Goal: Obtain resource: Download file/media

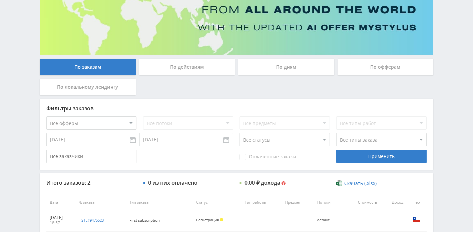
scroll to position [66, 0]
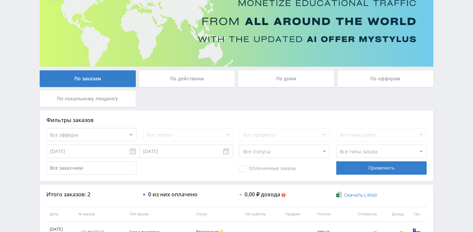
click at [377, 78] on div "По офферам" at bounding box center [385, 78] width 96 height 17
click at [0, 0] on input "По офферам" at bounding box center [0, 0] width 0 height 0
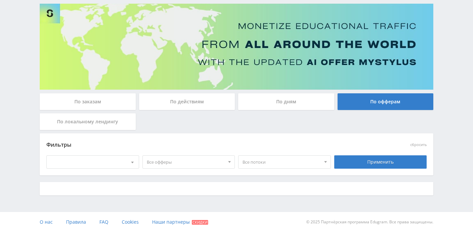
scroll to position [43, 0]
click at [103, 164] on div "[DATE] — [DATE]" at bounding box center [93, 162] width 92 height 13
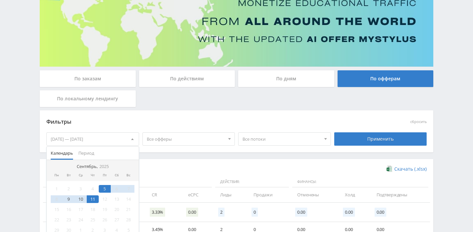
click at [110, 137] on div "[DATE] — [DATE]" at bounding box center [93, 139] width 92 height 13
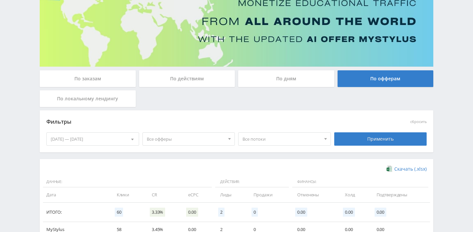
click at [110, 137] on div "[DATE] — [DATE]" at bounding box center [93, 139] width 92 height 13
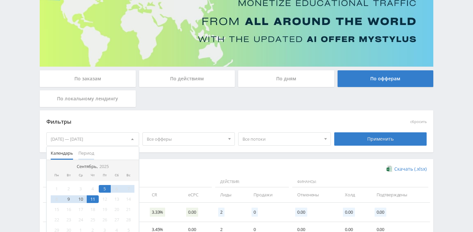
click at [89, 154] on span "Период" at bounding box center [86, 153] width 16 height 13
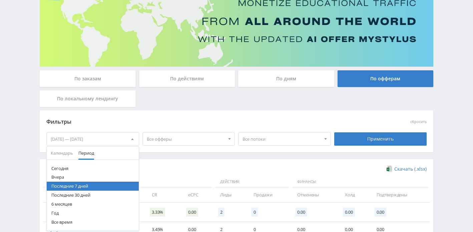
click at [78, 168] on button "Сегодня" at bounding box center [93, 168] width 92 height 9
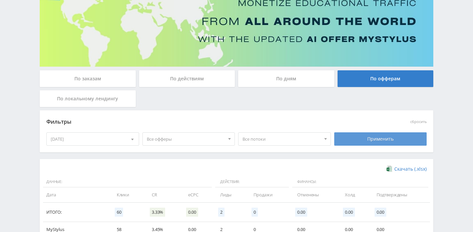
click at [397, 142] on div "Применить" at bounding box center [380, 138] width 93 height 13
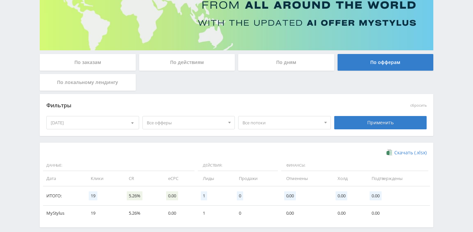
scroll to position [114, 0]
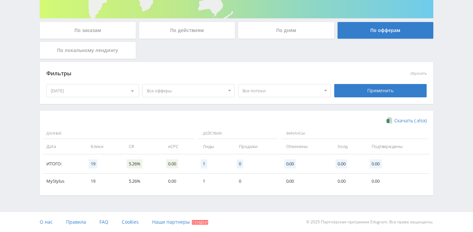
click at [270, 29] on div "По дням" at bounding box center [286, 30] width 96 height 17
click at [0, 0] on input "По дням" at bounding box center [0, 0] width 0 height 0
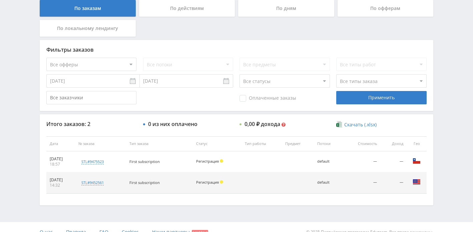
scroll to position [137, 0]
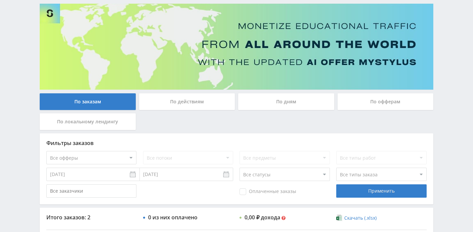
click at [202, 103] on div "По действиям" at bounding box center [187, 101] width 96 height 17
click at [0, 0] on input "По действиям" at bounding box center [0, 0] width 0 height 0
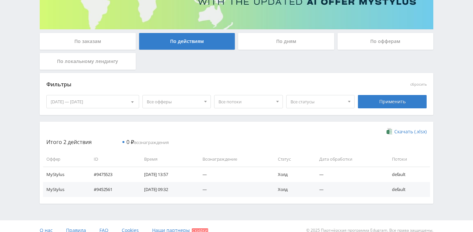
scroll to position [112, 0]
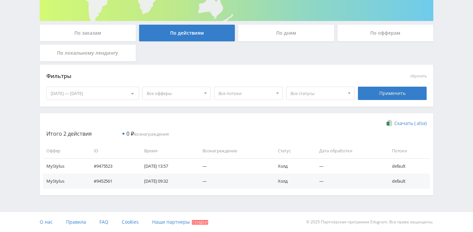
click at [283, 33] on div "По дням" at bounding box center [286, 33] width 96 height 17
click at [0, 0] on input "По дням" at bounding box center [0, 0] width 0 height 0
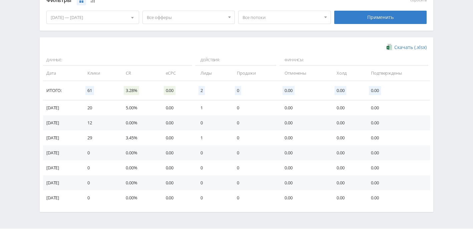
scroll to position [189, 0]
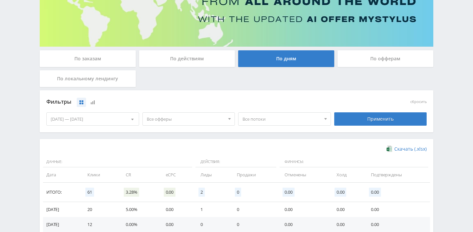
click at [356, 66] on div "По офферам" at bounding box center [385, 58] width 96 height 17
click at [0, 0] on input "По офферам" at bounding box center [0, 0] width 0 height 0
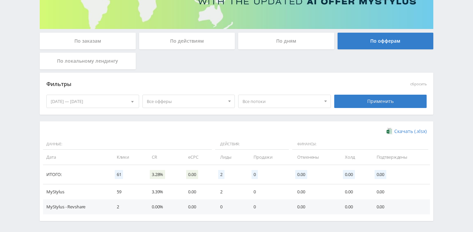
scroll to position [129, 0]
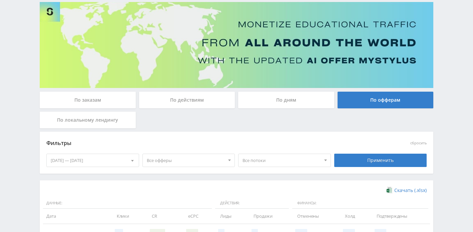
click at [109, 123] on div "По локальному лендингу" at bounding box center [88, 120] width 96 height 17
click at [0, 0] on input "По локальному лендингу" at bounding box center [0, 0] width 0 height 0
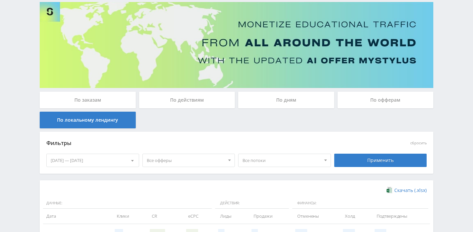
scroll to position [6, 0]
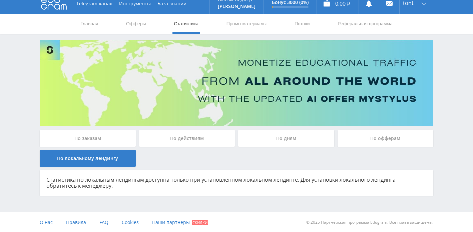
click at [115, 128] on div "По заказам По действиям По дням По офферам По локальному лендингу Статистика по…" at bounding box center [236, 117] width 400 height 155
click at [115, 131] on div "По заказам" at bounding box center [88, 138] width 96 height 17
click at [0, 0] on input "По заказам" at bounding box center [0, 0] width 0 height 0
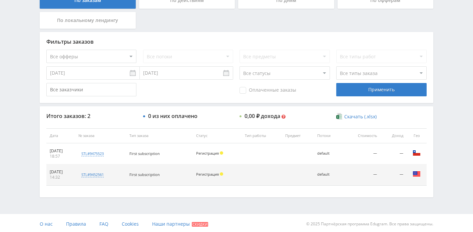
scroll to position [145, 0]
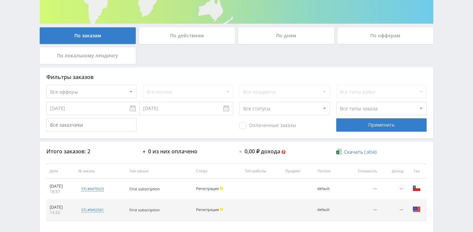
scroll to position [110, 0]
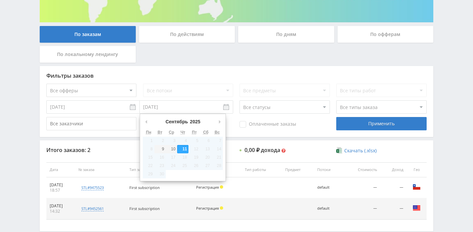
click at [177, 107] on input "[DATE]" at bounding box center [186, 106] width 93 height 13
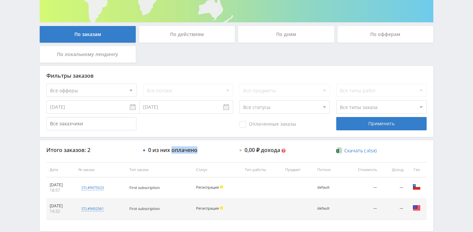
click at [182, 148] on div "0 из них оплачено" at bounding box center [172, 150] width 49 height 6
click at [126, 107] on input "[DATE]" at bounding box center [92, 106] width 93 height 13
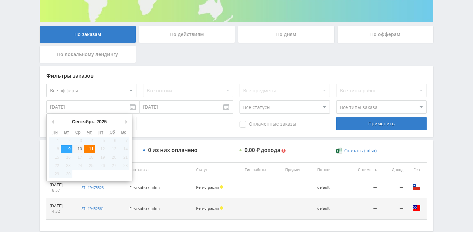
type input "[DATE]"
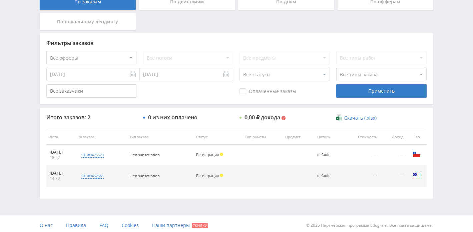
scroll to position [146, 0]
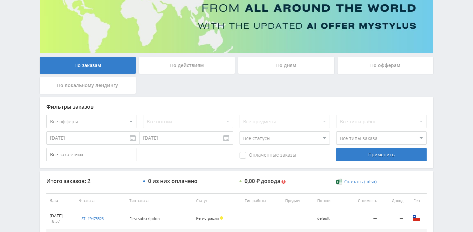
click at [267, 72] on div "По дням" at bounding box center [286, 65] width 96 height 17
click at [0, 0] on input "По дням" at bounding box center [0, 0] width 0 height 0
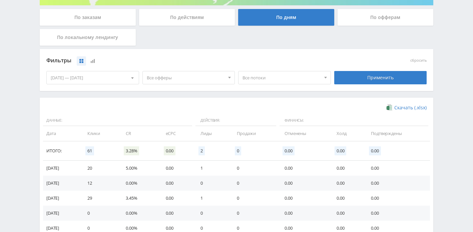
scroll to position [131, 0]
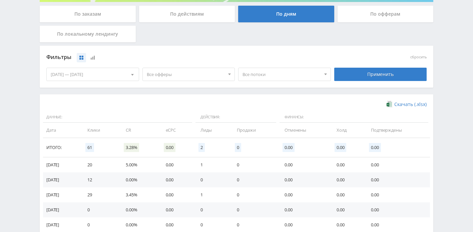
click at [124, 74] on div "[DATE] — [DATE]" at bounding box center [93, 74] width 92 height 13
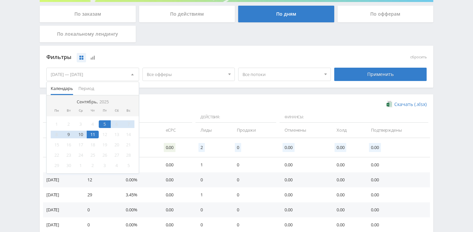
click at [97, 134] on div "11" at bounding box center [93, 135] width 12 height 8
click at [96, 134] on div "11" at bounding box center [93, 135] width 12 height 8
click at [94, 132] on div "11" at bounding box center [93, 135] width 12 height 8
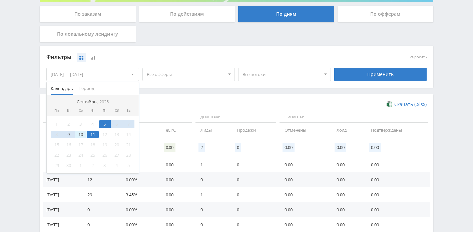
click at [84, 135] on div "10" at bounding box center [81, 135] width 12 height 8
click at [92, 136] on div "11" at bounding box center [93, 135] width 12 height 8
click at [89, 136] on div "11" at bounding box center [93, 135] width 12 height 8
click at [97, 135] on div "11" at bounding box center [93, 135] width 12 height 8
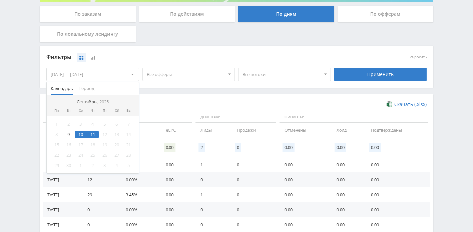
click at [97, 135] on div "11" at bounding box center [93, 135] width 12 height 8
click at [107, 135] on div "12" at bounding box center [105, 135] width 12 height 8
click at [106, 127] on div "5" at bounding box center [105, 124] width 12 height 8
click at [130, 122] on div "7" at bounding box center [129, 124] width 12 height 8
click at [63, 134] on div "9" at bounding box center [69, 135] width 12 height 8
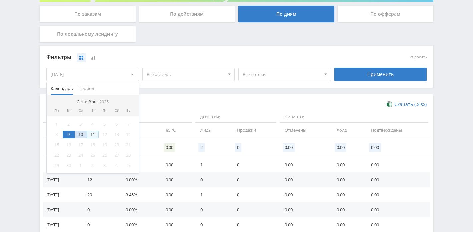
click at [96, 138] on div "11" at bounding box center [93, 135] width 12 height 8
click at [79, 135] on div "10" at bounding box center [81, 135] width 12 height 8
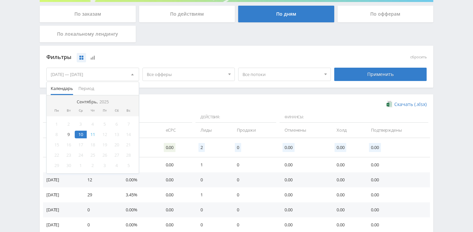
click at [91, 135] on div "11" at bounding box center [93, 135] width 12 height 8
click at [86, 134] on div "10" at bounding box center [81, 135] width 12 height 8
click at [99, 136] on div "12" at bounding box center [105, 135] width 12 height 8
click at [77, 75] on div "10.09.2025 — 11.09.2025" at bounding box center [93, 74] width 92 height 13
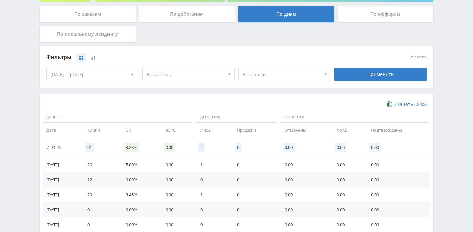
click at [77, 75] on div "10.09.2025 — 11.09.2025" at bounding box center [93, 74] width 92 height 13
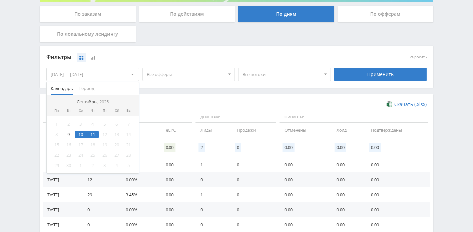
click at [91, 134] on div "11" at bounding box center [93, 135] width 12 height 8
click at [76, 138] on div "10" at bounding box center [81, 135] width 12 height 8
click at [78, 138] on div "10" at bounding box center [81, 135] width 12 height 8
click at [72, 135] on div "9" at bounding box center [69, 135] width 12 height 8
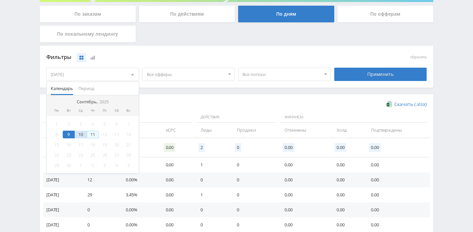
click at [98, 133] on div "11" at bounding box center [93, 135] width 12 height 8
click at [83, 136] on div "10" at bounding box center [81, 135] width 12 height 8
click at [93, 136] on div "11" at bounding box center [93, 135] width 12 height 8
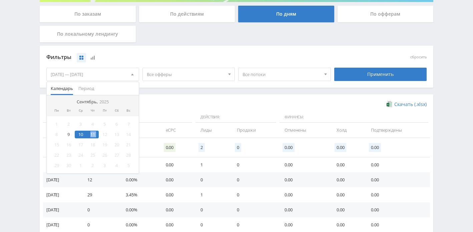
click at [93, 136] on div "11" at bounding box center [93, 135] width 12 height 8
click at [80, 136] on div "10" at bounding box center [81, 135] width 12 height 8
click at [182, 86] on div "Фильтры сбросить 10.09.2025 — 11.09.2025 Календарь Период Сентябрь, 2025 Пн Вт …" at bounding box center [236, 67] width 393 height 42
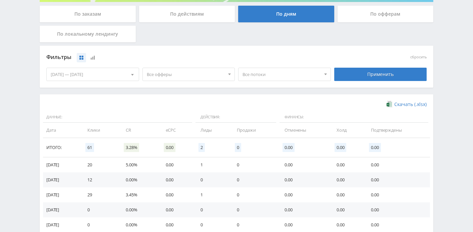
click at [169, 80] on span "Все офферы" at bounding box center [186, 74] width 78 height 13
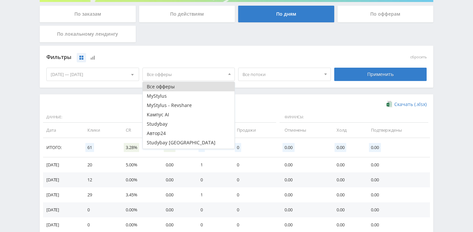
click at [122, 78] on div "10.09.2025 — 11.09.2025" at bounding box center [93, 74] width 92 height 13
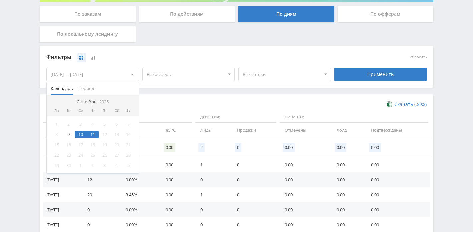
click at [97, 136] on div "11" at bounding box center [93, 135] width 12 height 8
click at [211, 91] on div "Фильтры сбросить 10.09.2025 — 11.09.2025 Календарь Период Сентябрь, 2025 Пн Вт …" at bounding box center [236, 70] width 393 height 49
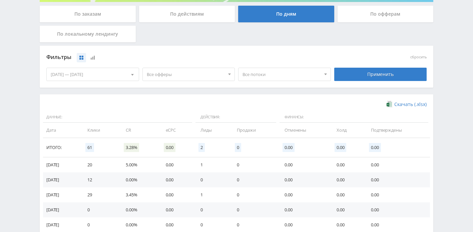
click at [81, 77] on div "10.09.2025 — 11.09.2025" at bounding box center [93, 74] width 92 height 13
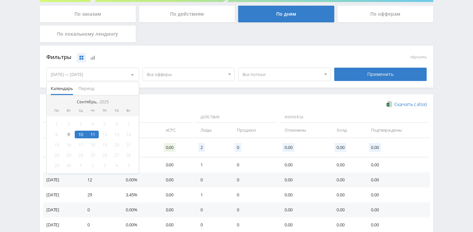
click at [95, 136] on div "11" at bounding box center [93, 135] width 12 height 8
click at [161, 100] on div "Скачать (.xlsx) Данные: Действия: Финансы: Дата Клики CR eCPC Лиды Продажи Отме…" at bounding box center [236, 181] width 393 height 175
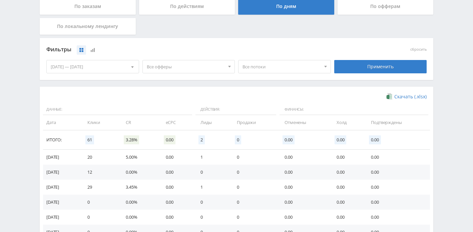
scroll to position [133, 0]
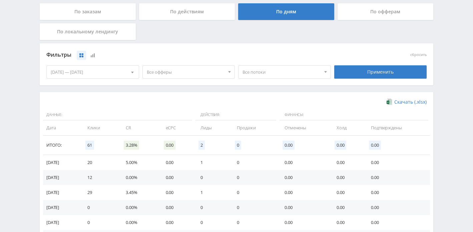
click at [110, 68] on div "10.09.2025 — 11.09.2025" at bounding box center [93, 72] width 92 height 13
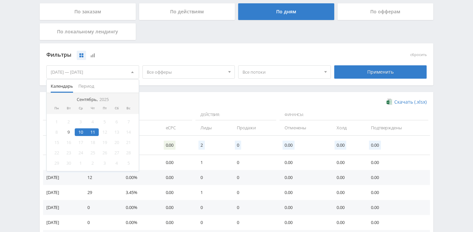
click at [95, 132] on div "11" at bounding box center [93, 132] width 12 height 8
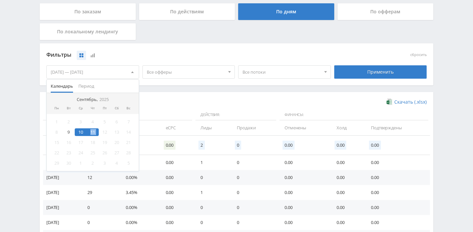
click at [95, 132] on div "11" at bounding box center [93, 132] width 12 height 8
click at [92, 109] on div "Чт" at bounding box center [93, 108] width 12 height 4
click at [94, 98] on div "Сентябрь, 2025" at bounding box center [92, 99] width 37 height 5
click at [113, 137] on div "Сен" at bounding box center [121, 140] width 28 height 8
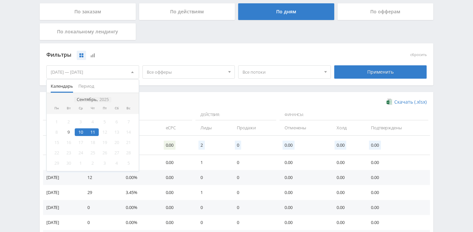
click at [99, 97] on icon "2025" at bounding box center [103, 99] width 9 height 5
click at [112, 137] on div "Сен" at bounding box center [121, 140] width 28 height 8
click at [91, 129] on div "11" at bounding box center [93, 132] width 12 height 8
click at [100, 130] on div "12" at bounding box center [105, 132] width 12 height 8
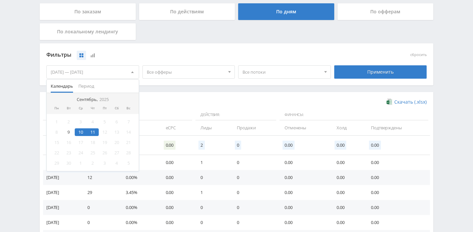
click at [97, 131] on div "11" at bounding box center [93, 132] width 12 height 8
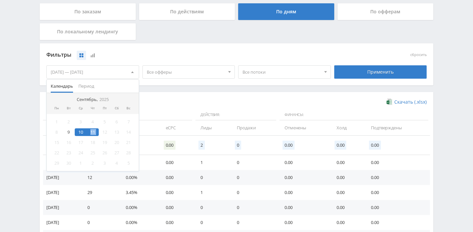
click at [97, 131] on div "11" at bounding box center [93, 132] width 12 height 8
drag, startPoint x: 97, startPoint y: 131, endPoint x: 87, endPoint y: 131, distance: 9.7
click at [96, 131] on div "11" at bounding box center [93, 132] width 12 height 8
click at [87, 131] on div "11" at bounding box center [93, 132] width 12 height 8
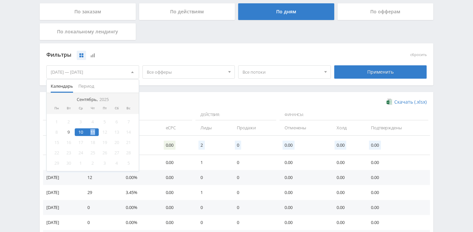
click at [87, 131] on div "11" at bounding box center [93, 132] width 12 height 8
click at [74, 130] on div "9" at bounding box center [69, 132] width 12 height 8
click at [77, 130] on div "10" at bounding box center [81, 132] width 12 height 8
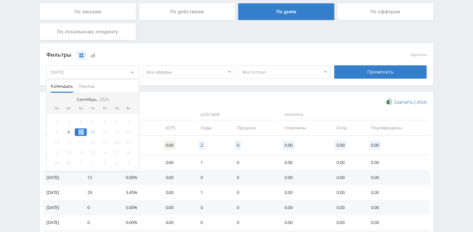
click at [77, 130] on div "10" at bounding box center [81, 132] width 12 height 8
click at [86, 130] on div "10" at bounding box center [81, 132] width 12 height 8
click at [87, 130] on div "11" at bounding box center [93, 132] width 12 height 8
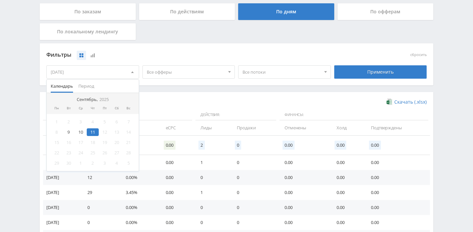
click at [326, 101] on div "Скачать (.xlsx)" at bounding box center [236, 102] width 380 height 7
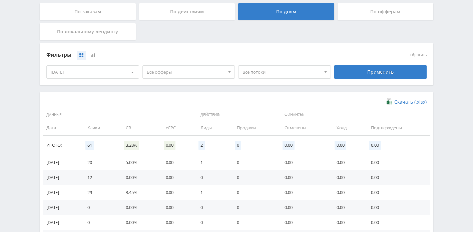
scroll to position [133, 0]
click at [128, 74] on div at bounding box center [132, 72] width 13 height 13
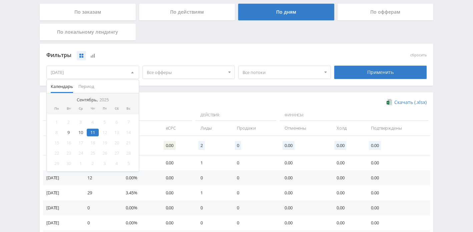
click at [96, 133] on div "11" at bounding box center [93, 133] width 12 height 8
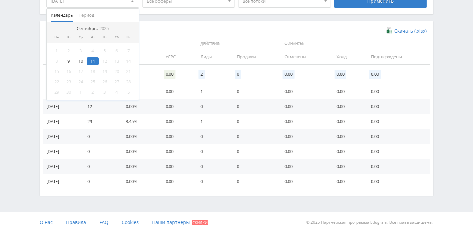
click at [120, 209] on div "Telegram-канал Инструменты База знаний Ваш менеджер: Alex Alex Online @edugram_…" at bounding box center [236, 14] width 473 height 436
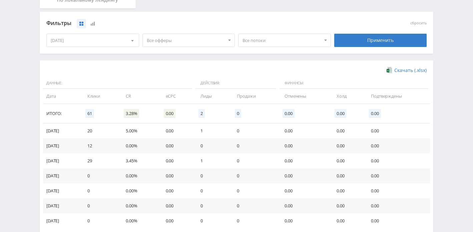
scroll to position [165, 0]
click at [121, 38] on div "[DATE]" at bounding box center [93, 39] width 92 height 13
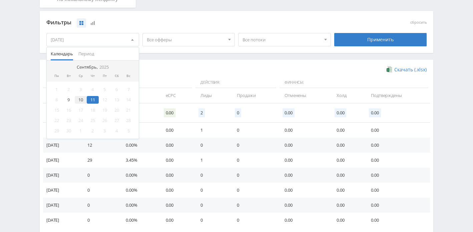
click at [78, 103] on div "10" at bounding box center [81, 100] width 12 height 8
click at [92, 100] on div "11" at bounding box center [93, 100] width 12 height 8
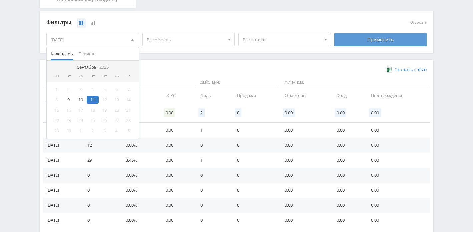
click at [387, 40] on div "Применить" at bounding box center [380, 39] width 93 height 13
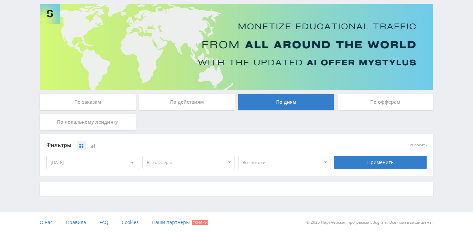
scroll to position [114, 0]
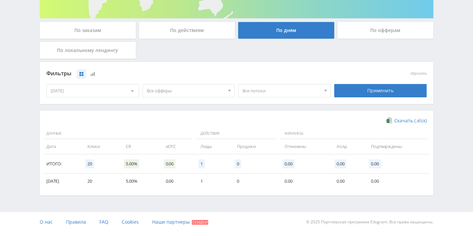
click at [127, 91] on div at bounding box center [132, 90] width 13 height 13
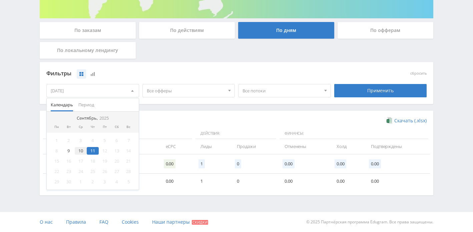
click at [83, 150] on div "10" at bounding box center [81, 151] width 12 height 8
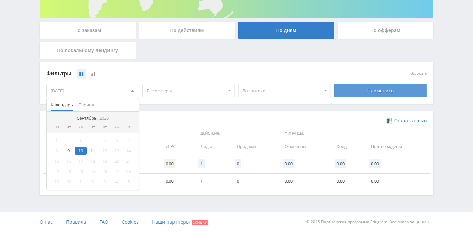
click at [351, 85] on div "Применить" at bounding box center [380, 90] width 93 height 13
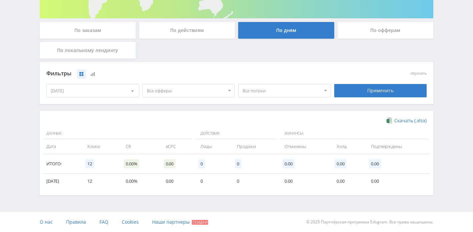
click at [93, 96] on div "[DATE]" at bounding box center [93, 90] width 92 height 13
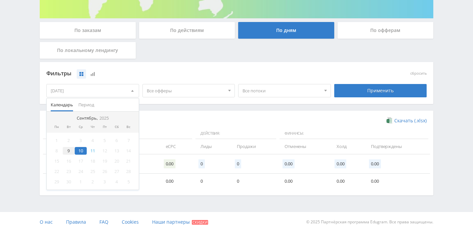
click at [71, 152] on div "9" at bounding box center [69, 151] width 12 height 8
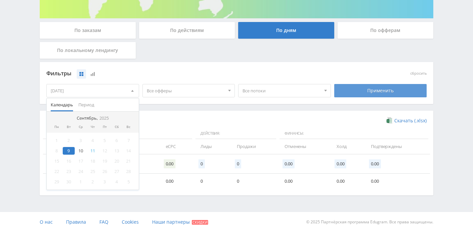
click at [344, 89] on div "Применить" at bounding box center [380, 90] width 93 height 13
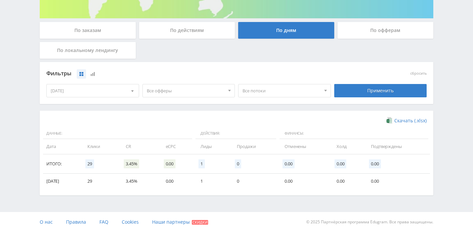
click at [118, 93] on div "[DATE]" at bounding box center [93, 90] width 92 height 13
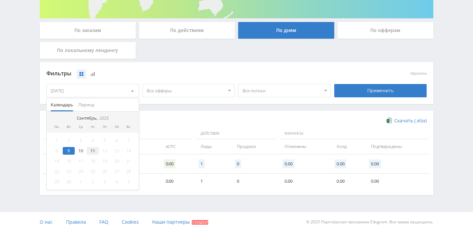
click at [93, 153] on div "11" at bounding box center [93, 151] width 12 height 8
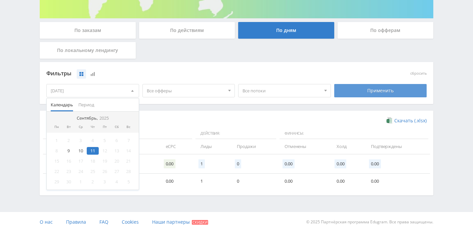
click at [363, 91] on div "Применить" at bounding box center [380, 90] width 93 height 13
